Goal: Information Seeking & Learning: Learn about a topic

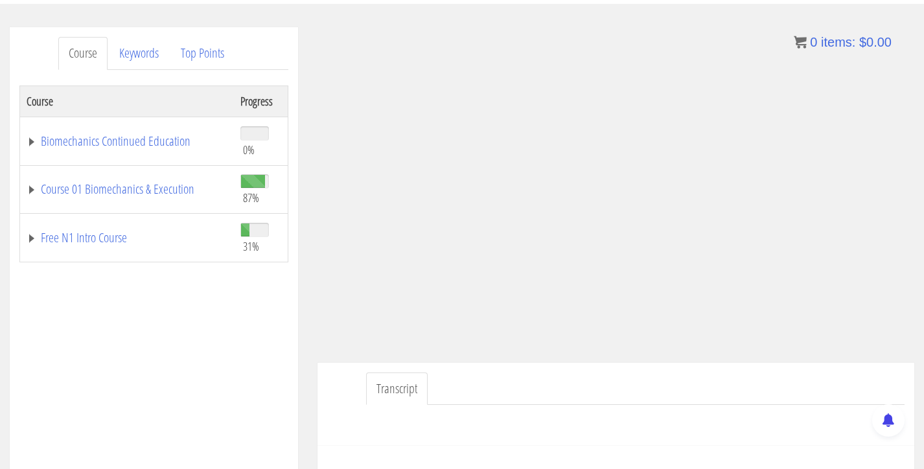
click at [748, 380] on ul "Transcript" at bounding box center [635, 389] width 539 height 33
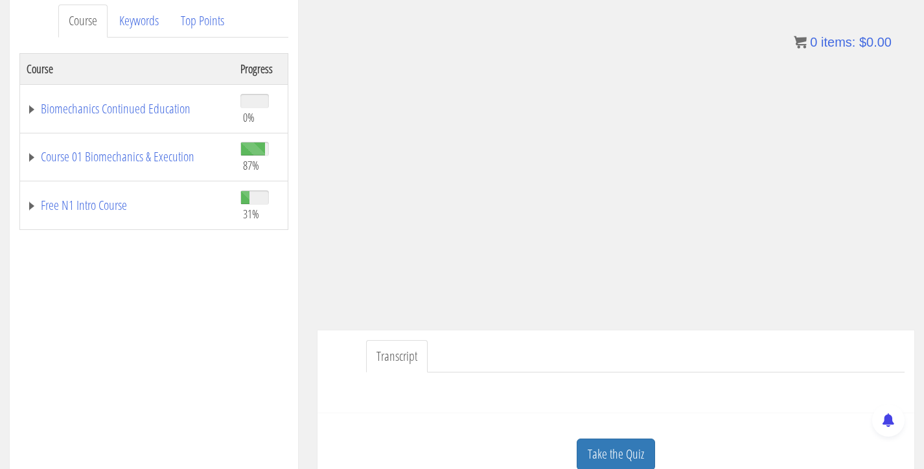
scroll to position [177, 0]
click at [114, 161] on link "Course 01 Biomechanics & Execution" at bounding box center [127, 154] width 201 height 13
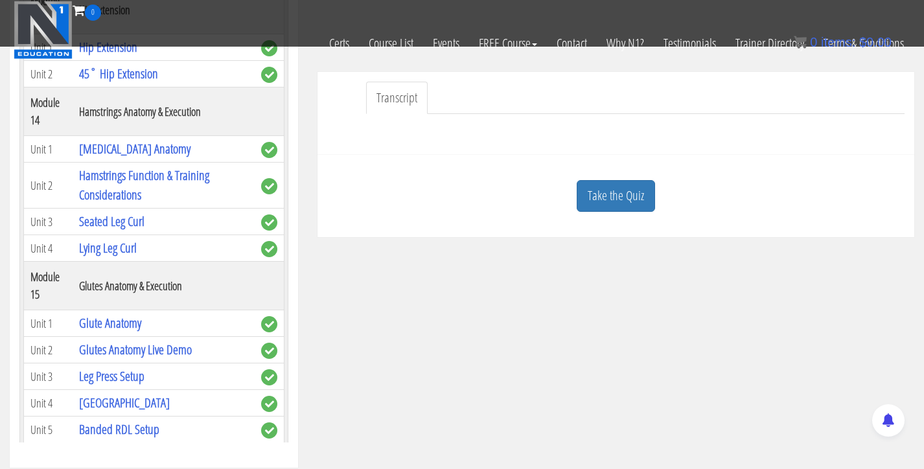
scroll to position [3162, 0]
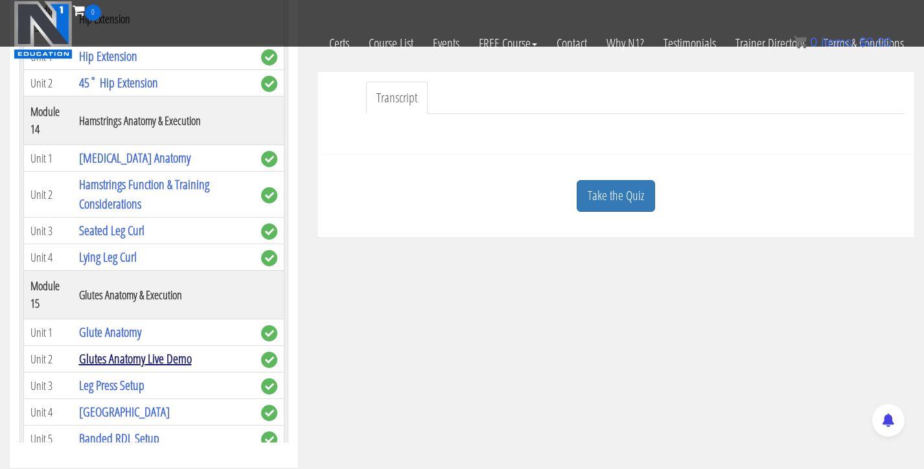
click at [113, 350] on link "Glutes Anatomy Live Demo" at bounding box center [135, 359] width 113 height 18
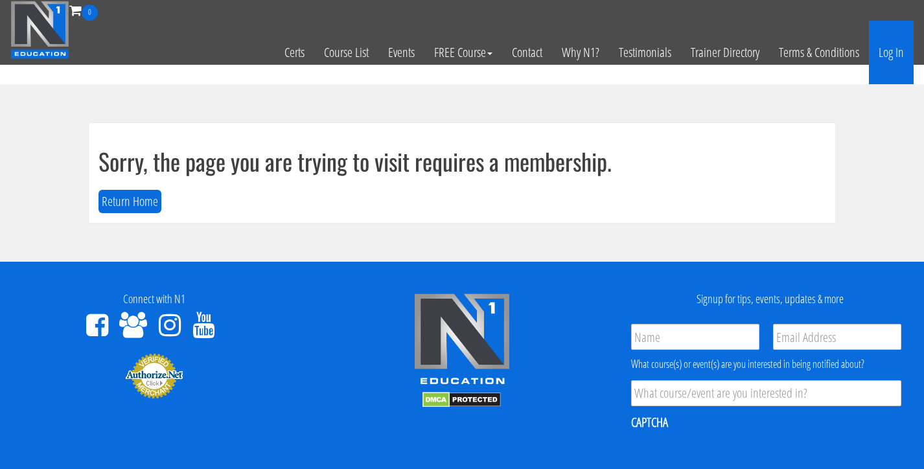
click at [891, 53] on link "Log In" at bounding box center [891, 53] width 45 height 64
